Goal: Task Accomplishment & Management: Manage account settings

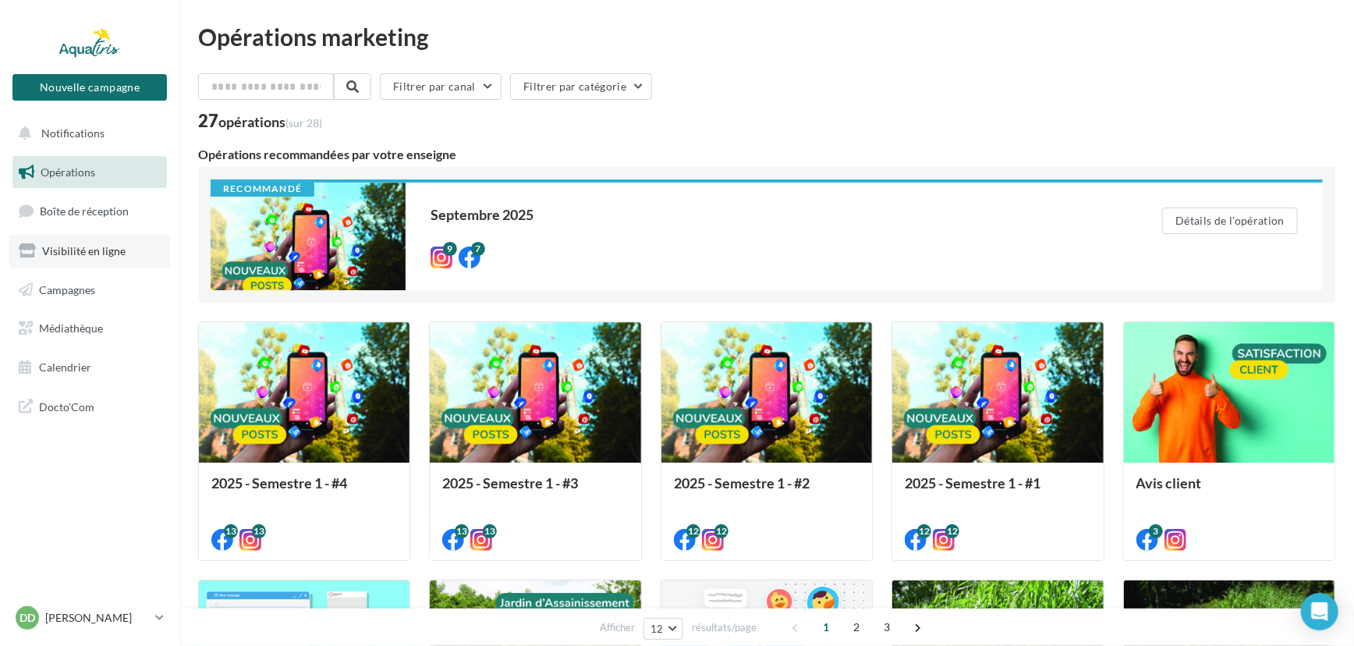
click at [63, 257] on span "Visibilité en ligne" at bounding box center [83, 250] width 83 height 13
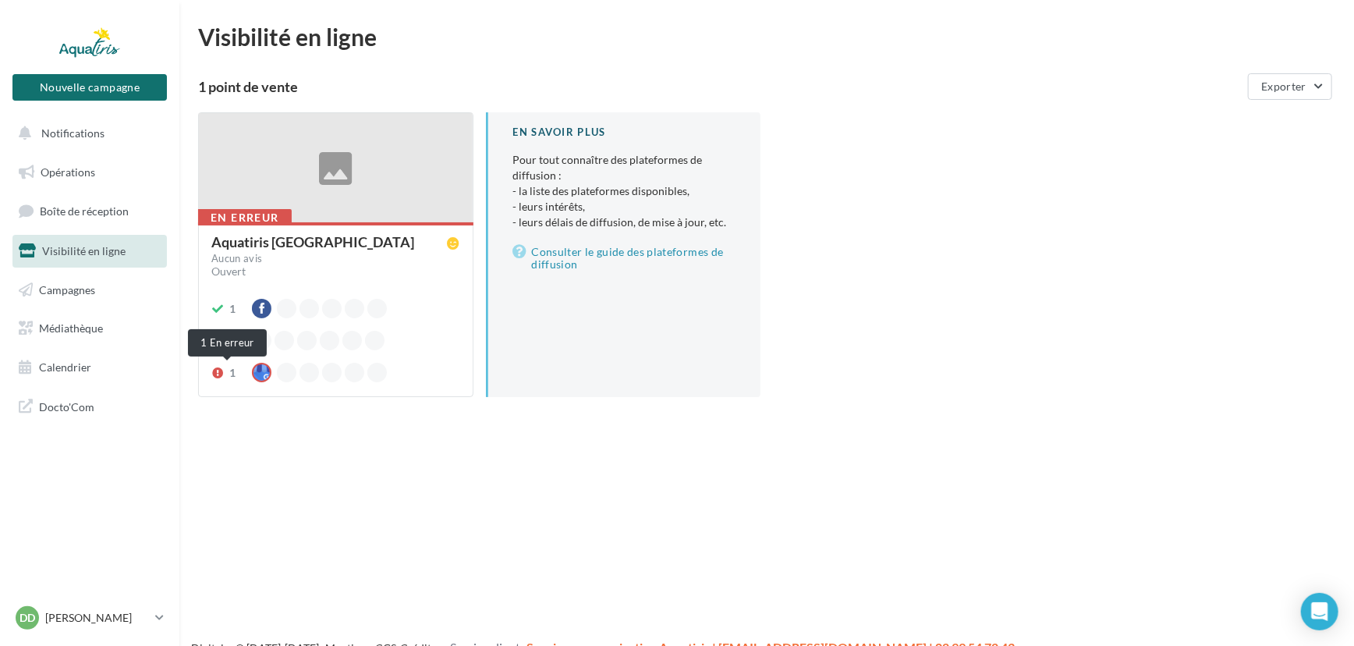
click at [218, 371] on icon at bounding box center [217, 372] width 12 height 11
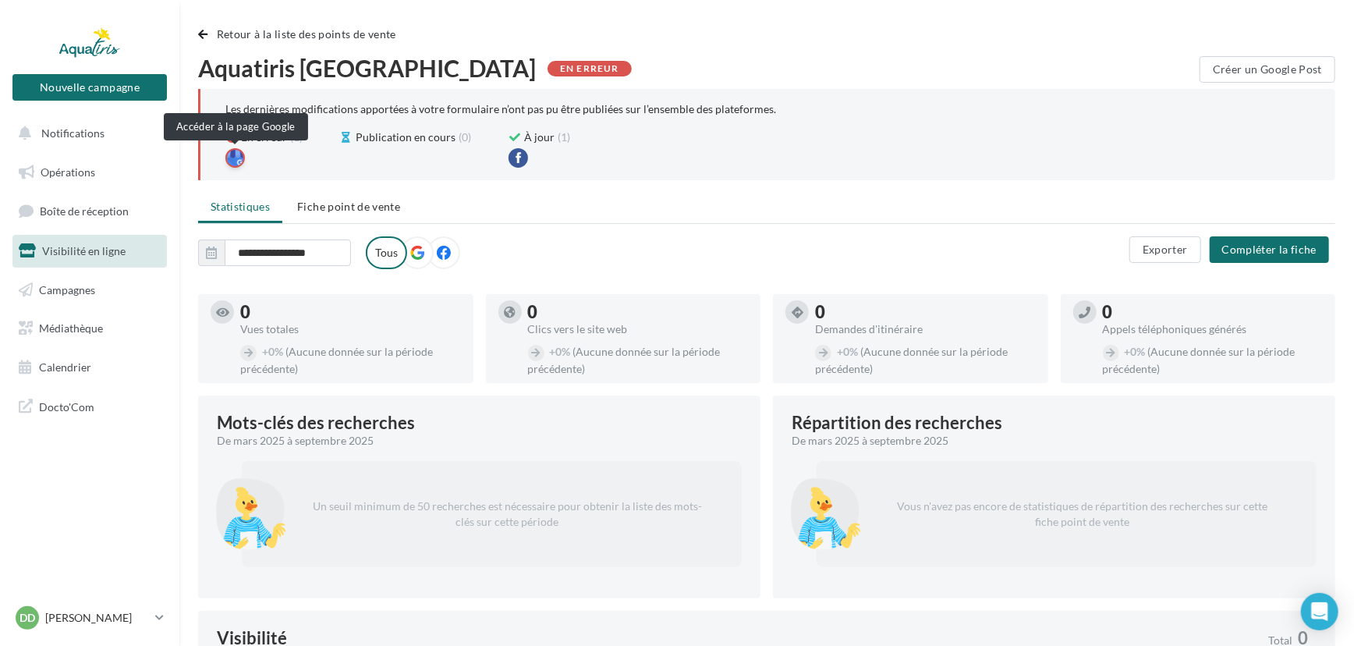
click at [241, 155] on div at bounding box center [235, 158] width 20 height 20
click at [316, 204] on span "Fiche point de vente" at bounding box center [348, 206] width 103 height 13
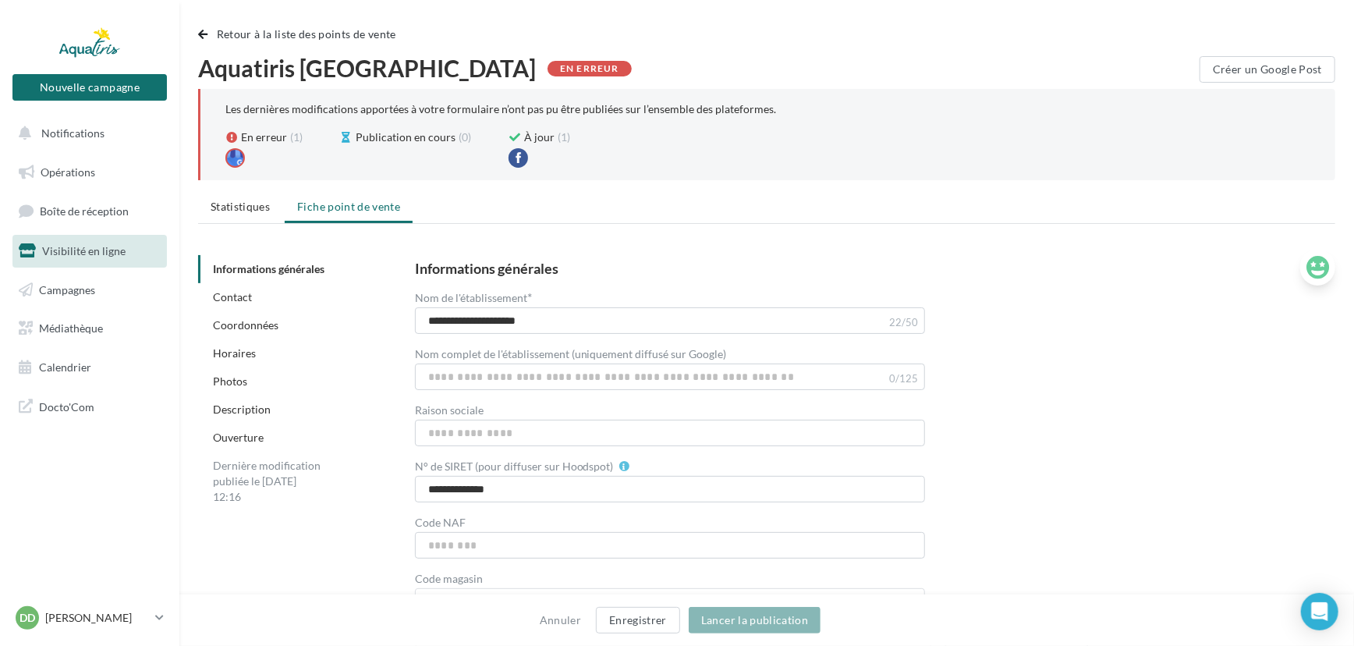
click at [1311, 262] on icon at bounding box center [1318, 267] width 23 height 23
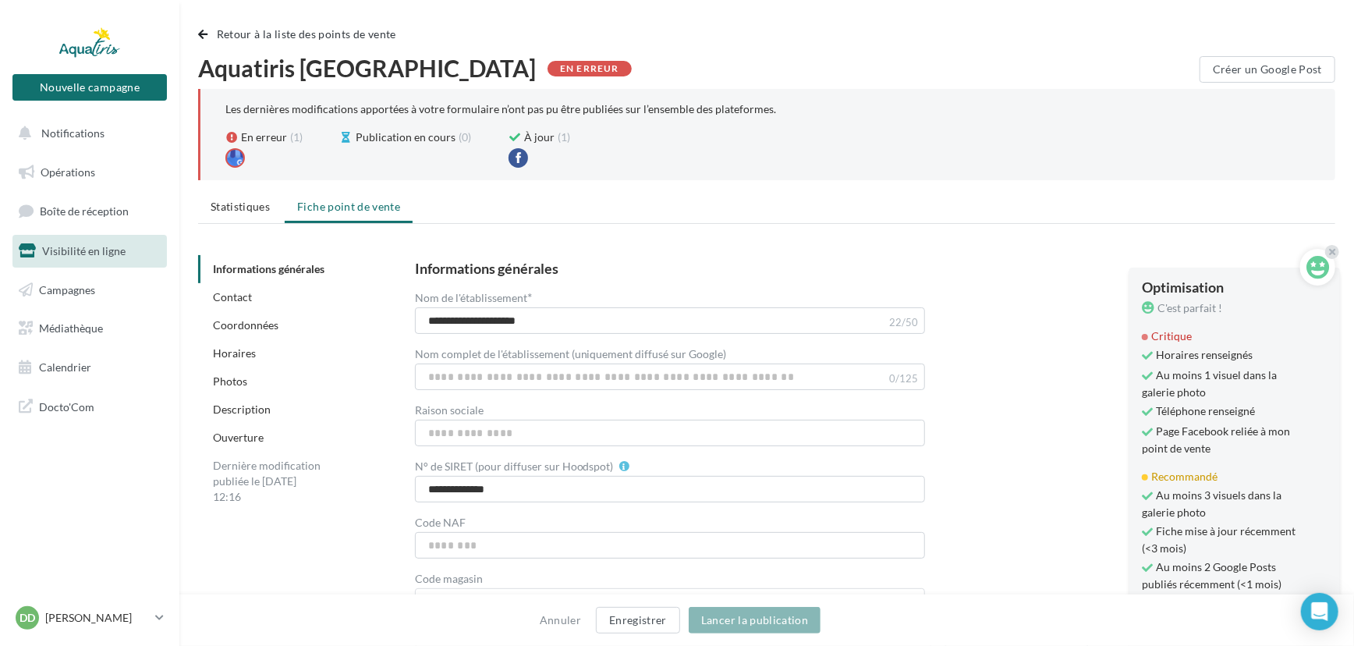
scroll to position [20, 0]
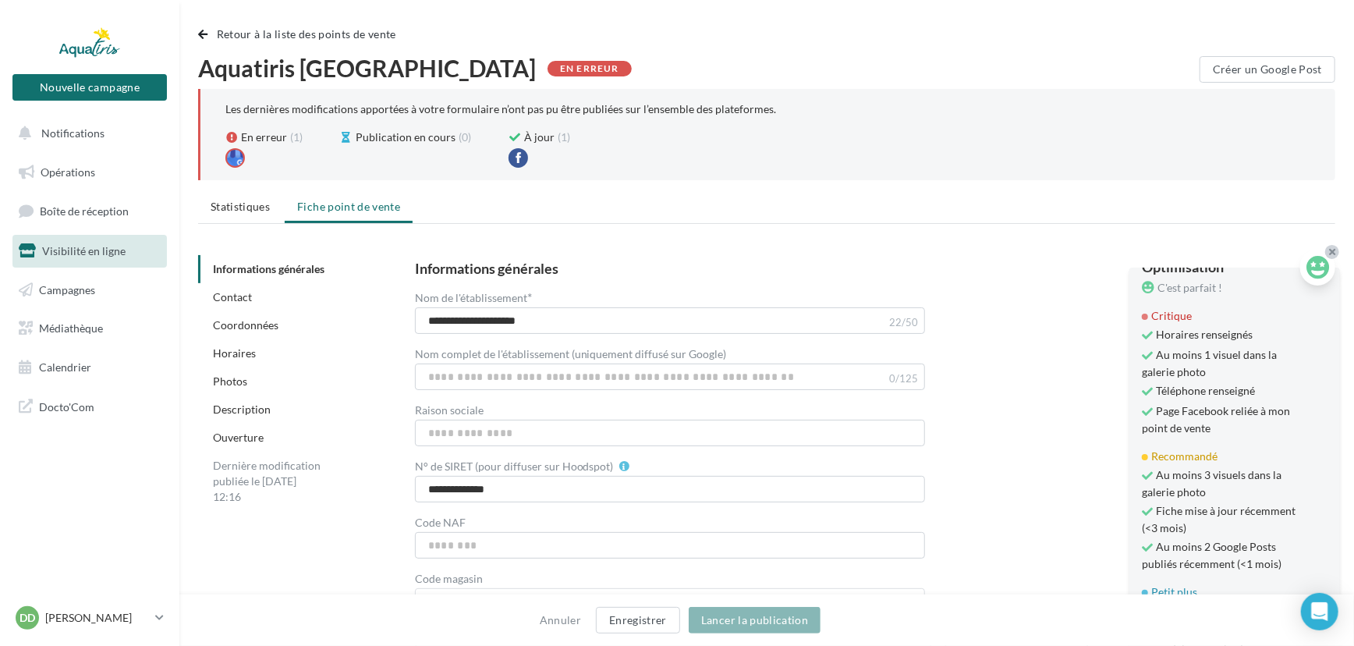
click at [1333, 247] on icon at bounding box center [1332, 251] width 6 height 9
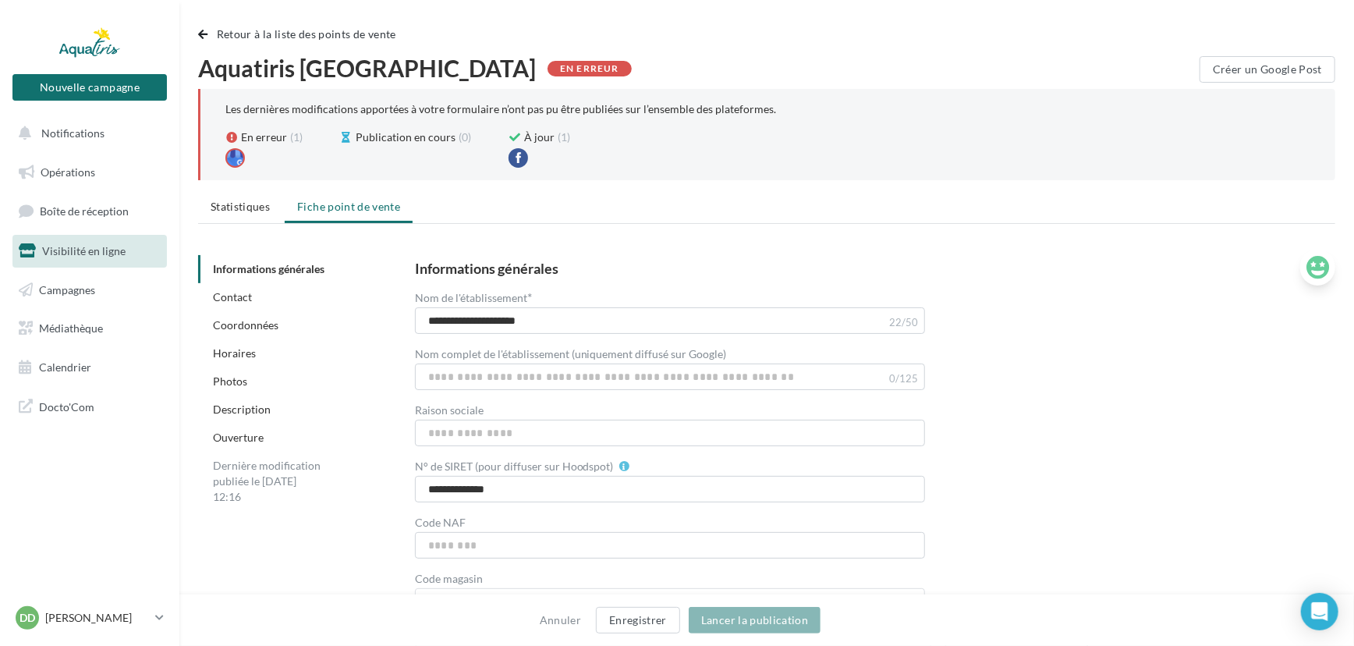
click at [1111, 294] on div "**********" at bounding box center [863, 466] width 896 height 410
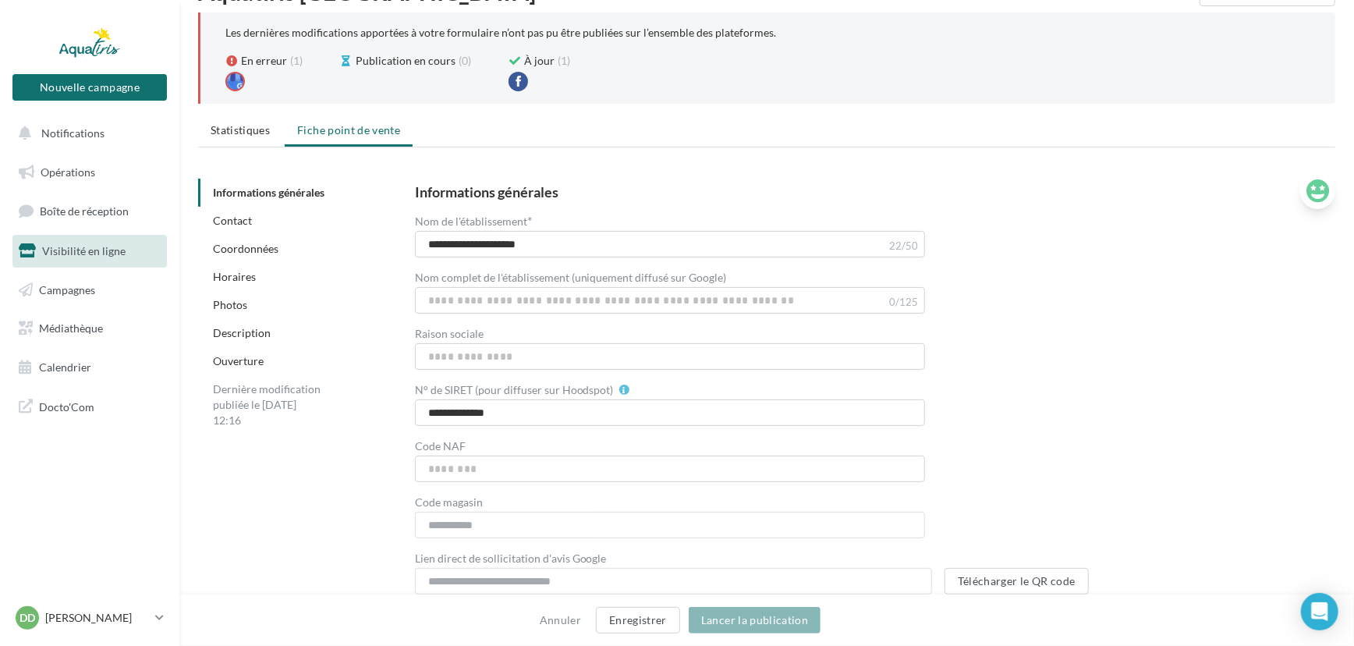
scroll to position [0, 0]
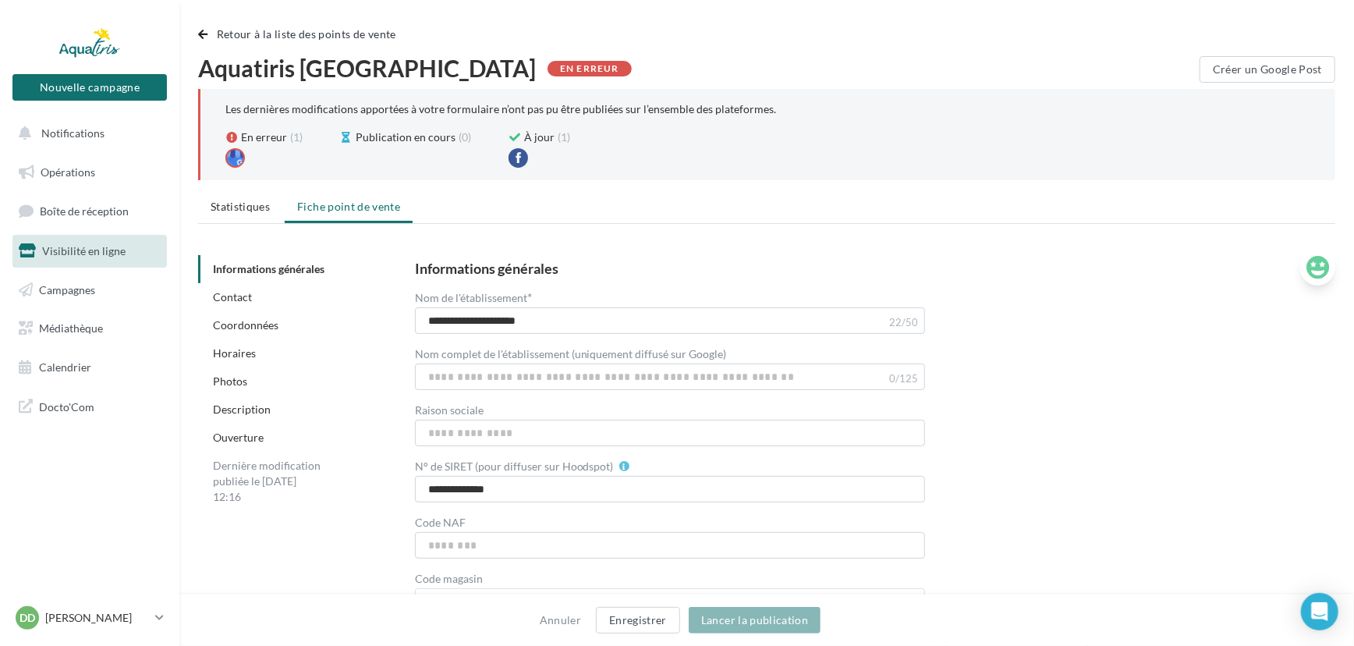
click at [1237, 340] on div "**********" at bounding box center [863, 466] width 896 height 410
click at [261, 203] on span "Statistiques" at bounding box center [240, 206] width 59 height 13
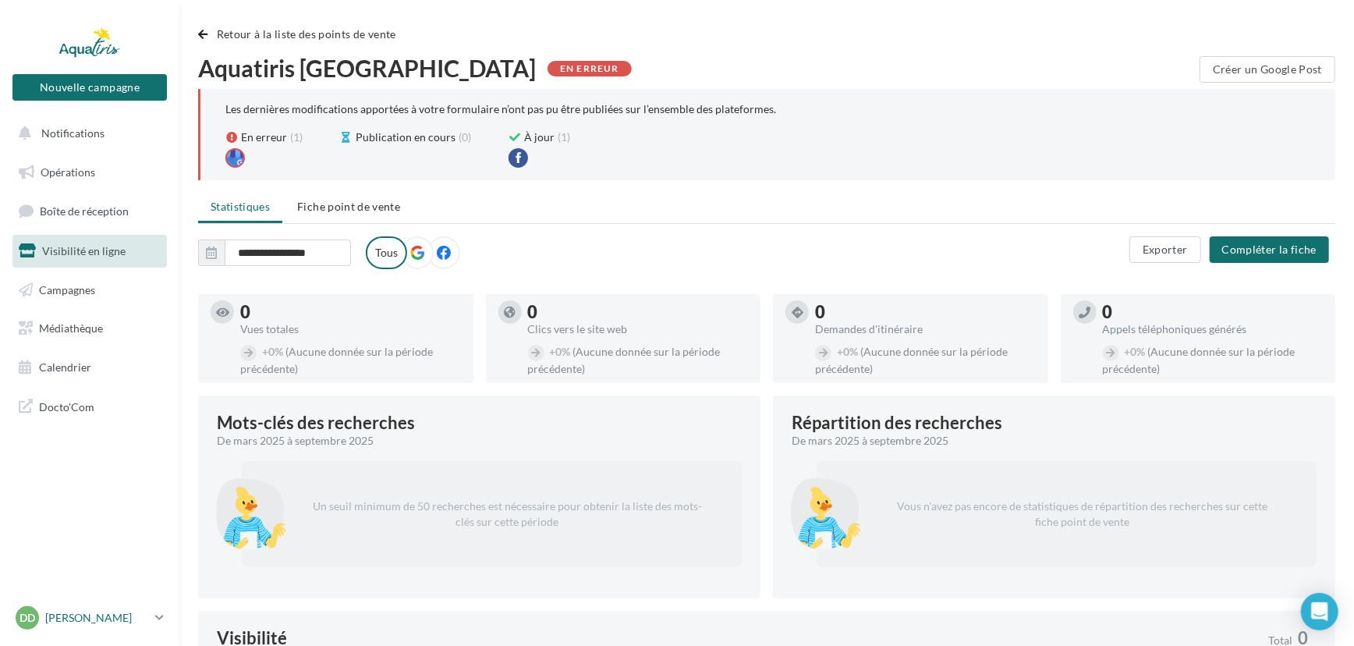
click at [122, 622] on p "[PERSON_NAME]" at bounding box center [97, 618] width 104 height 16
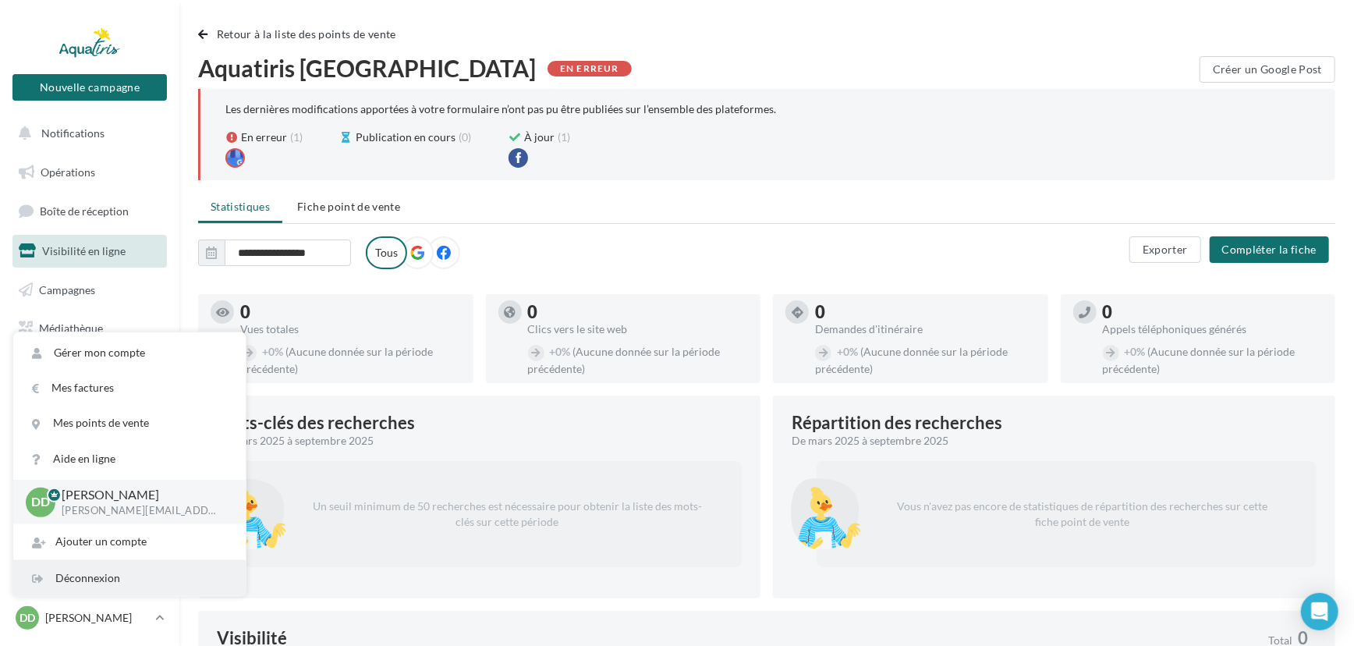
click at [133, 576] on div "Déconnexion" at bounding box center [129, 578] width 232 height 35
